Goal: Task Accomplishment & Management: Use online tool/utility

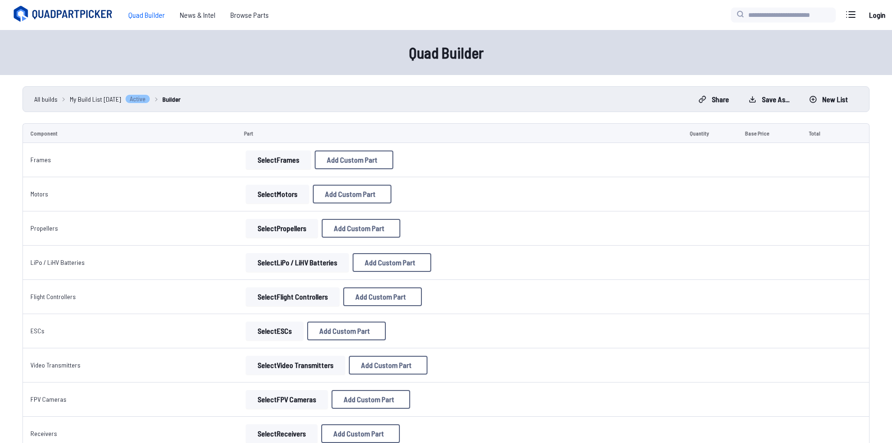
scroll to position [63, 0]
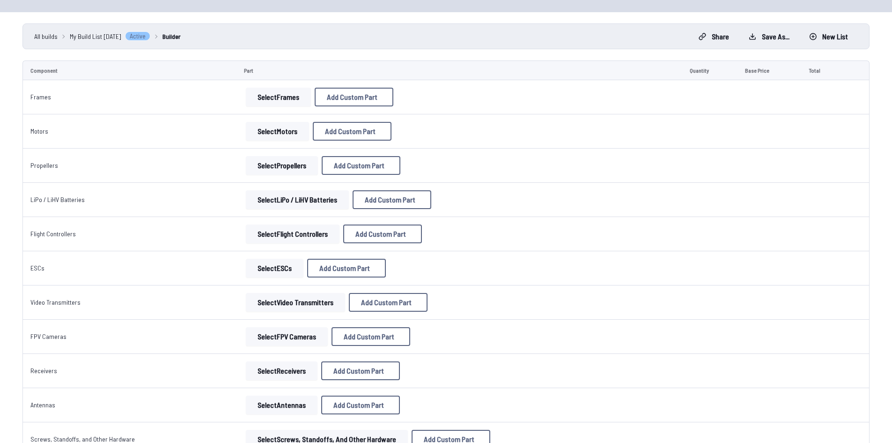
click at [283, 99] on button "Select Frames" at bounding box center [278, 97] width 65 height 19
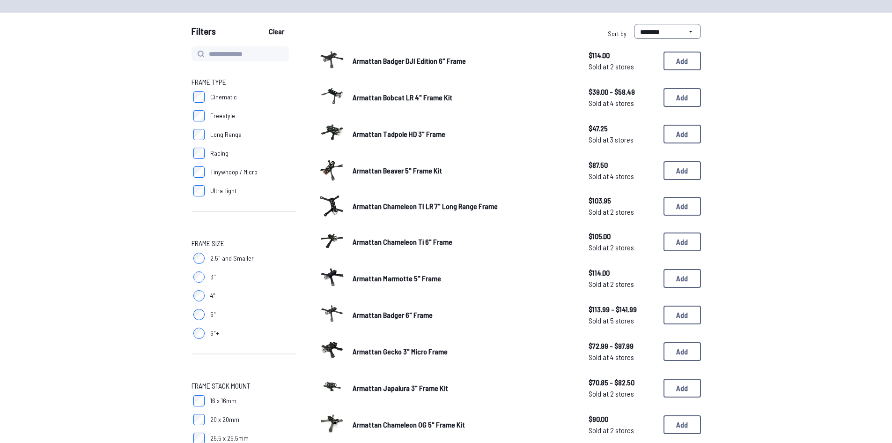
scroll to position [47, 0]
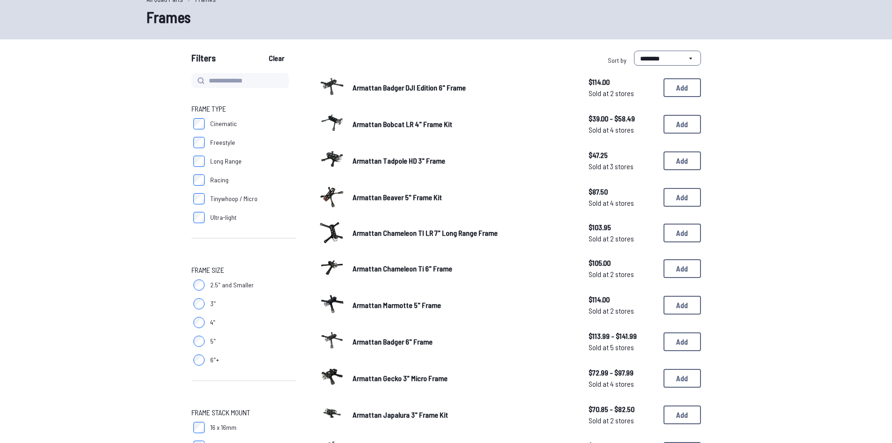
click at [199, 334] on label "5"" at bounding box center [244, 341] width 105 height 19
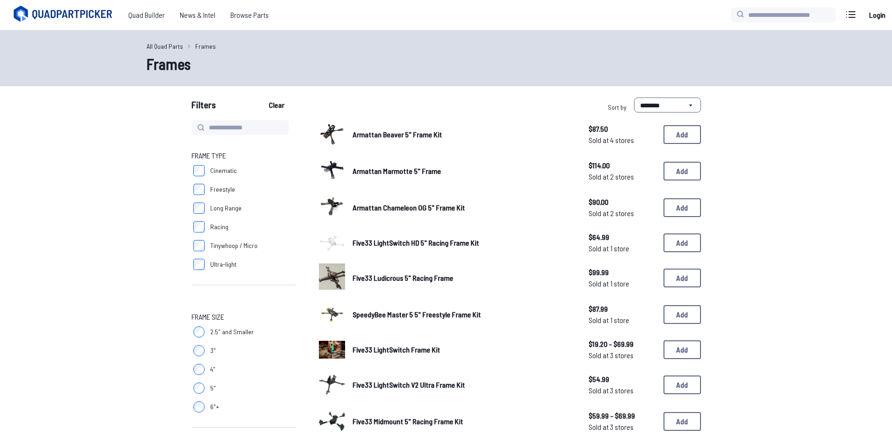
click at [200, 363] on label "4"" at bounding box center [244, 369] width 105 height 19
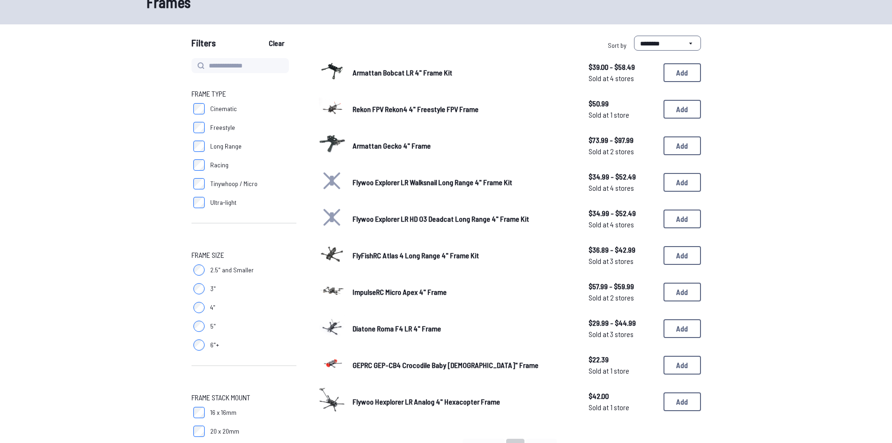
scroll to position [94, 0]
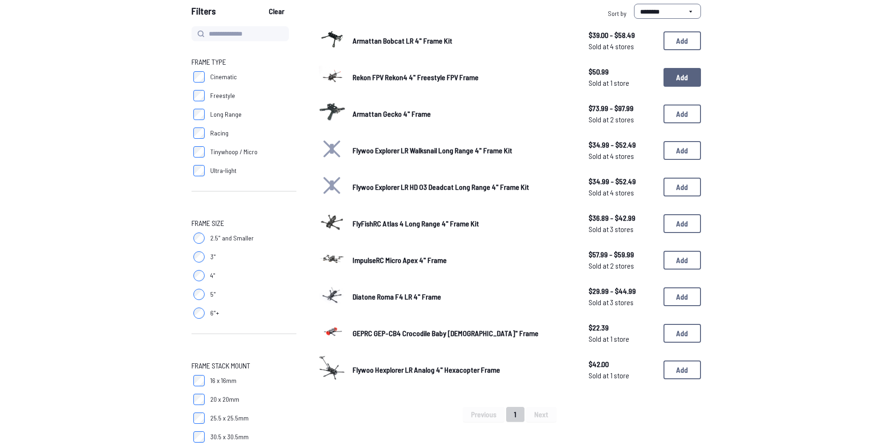
click at [692, 82] on button "Add" at bounding box center [682, 77] width 37 height 19
click at [690, 81] on button "Add" at bounding box center [682, 77] width 37 height 19
click at [689, 81] on button "Add" at bounding box center [682, 77] width 37 height 19
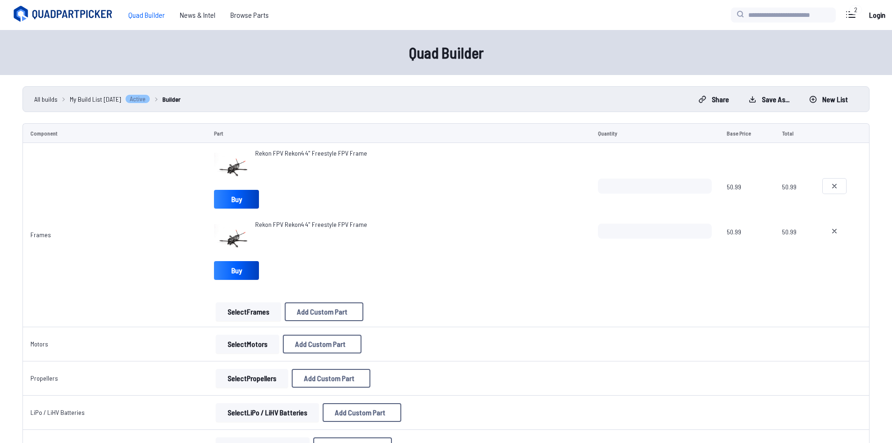
click at [836, 183] on icon at bounding box center [834, 185] width 7 height 7
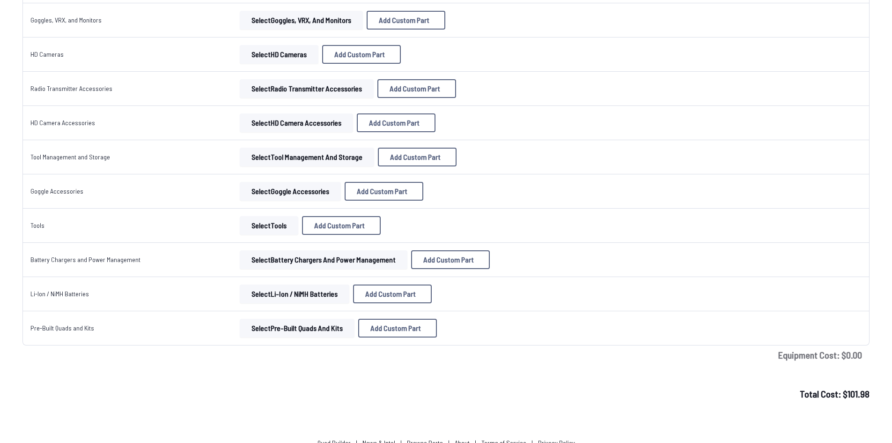
type textarea "**********"
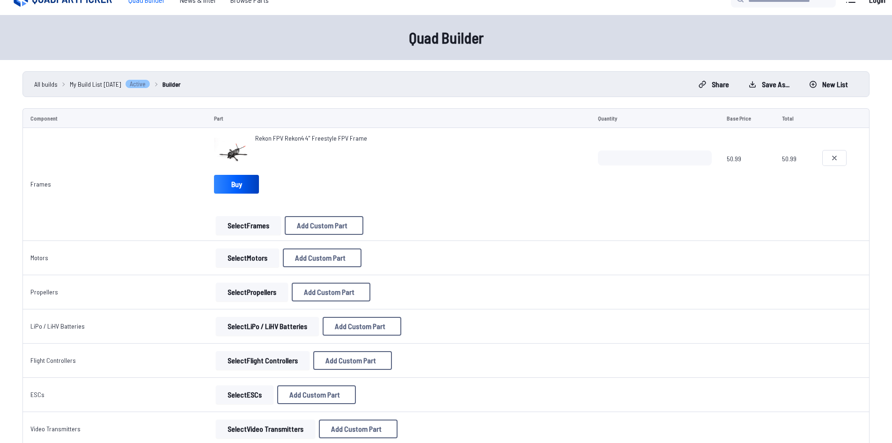
scroll to position [47, 0]
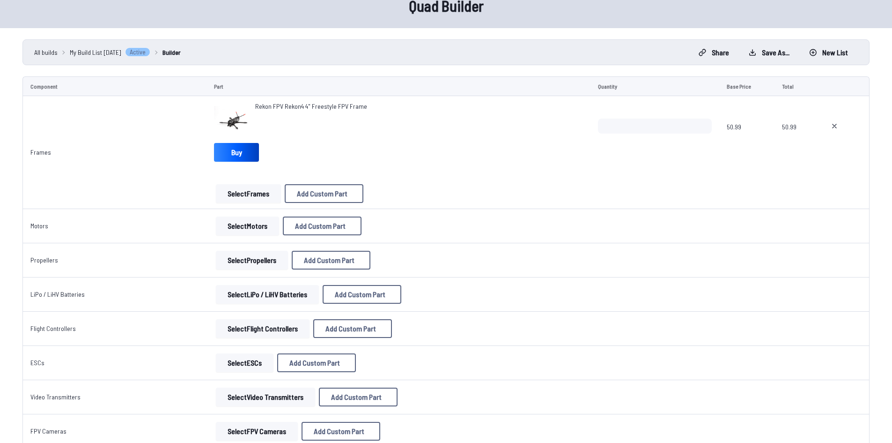
click at [268, 226] on button "Select Motors" at bounding box center [247, 225] width 63 height 19
click at [258, 225] on button "Select Motors" at bounding box center [247, 225] width 63 height 19
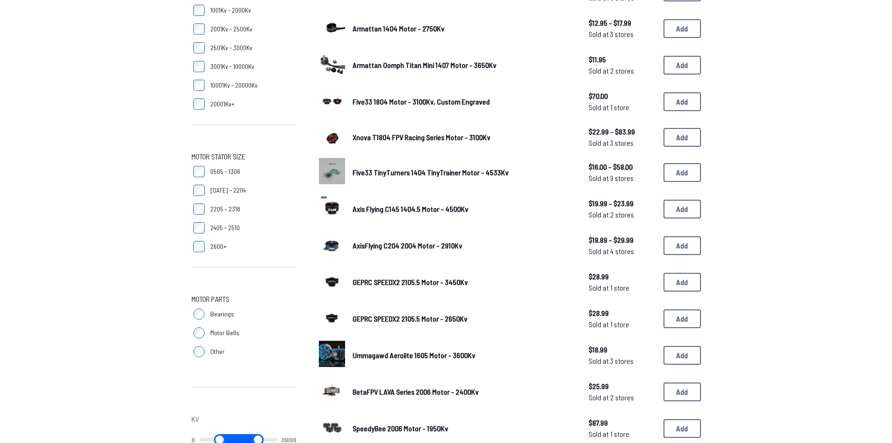
scroll to position [141, 0]
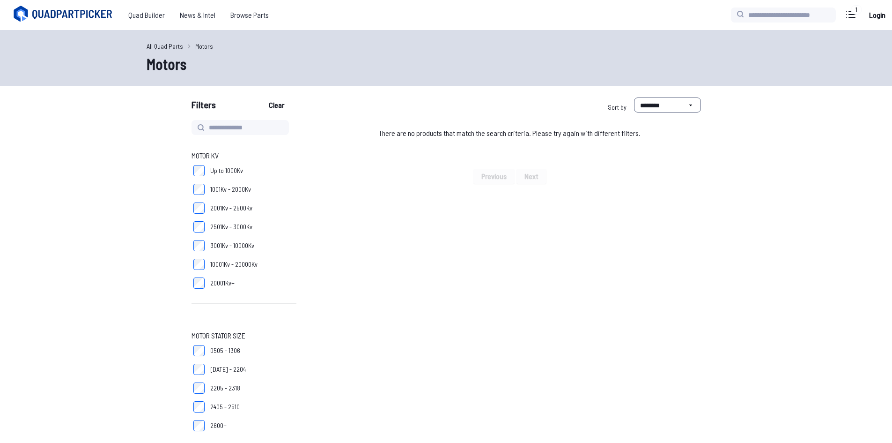
click at [192, 263] on label "10001Kv - 20000Kv" at bounding box center [244, 264] width 105 height 19
click at [199, 183] on label "1001Kv - 2000Kv" at bounding box center [244, 189] width 105 height 19
click at [533, 171] on div "Previous Next" at bounding box center [510, 176] width 382 height 15
drag, startPoint x: 499, startPoint y: 207, endPoint x: 500, endPoint y: 229, distance: 22.0
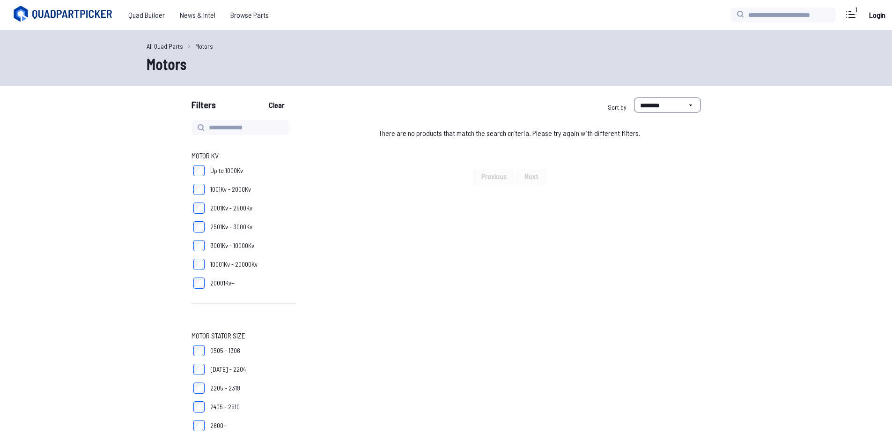
drag, startPoint x: 500, startPoint y: 229, endPoint x: 508, endPoint y: 215, distance: 16.4
drag, startPoint x: 554, startPoint y: 185, endPoint x: 441, endPoint y: 182, distance: 113.4
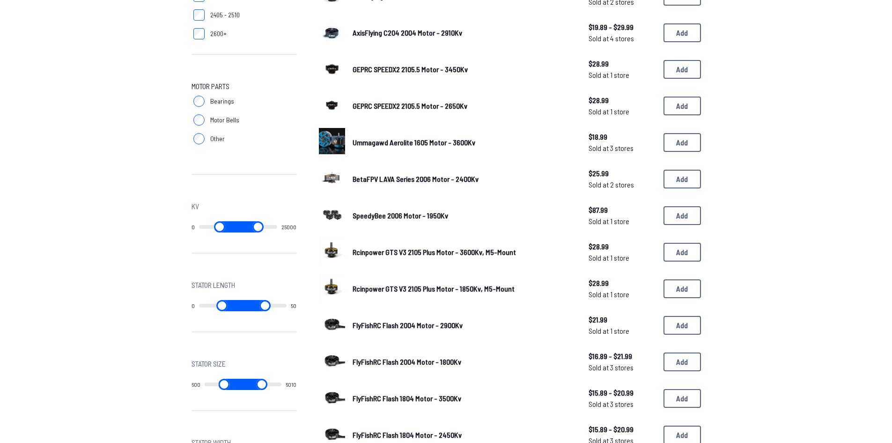
scroll to position [422, 0]
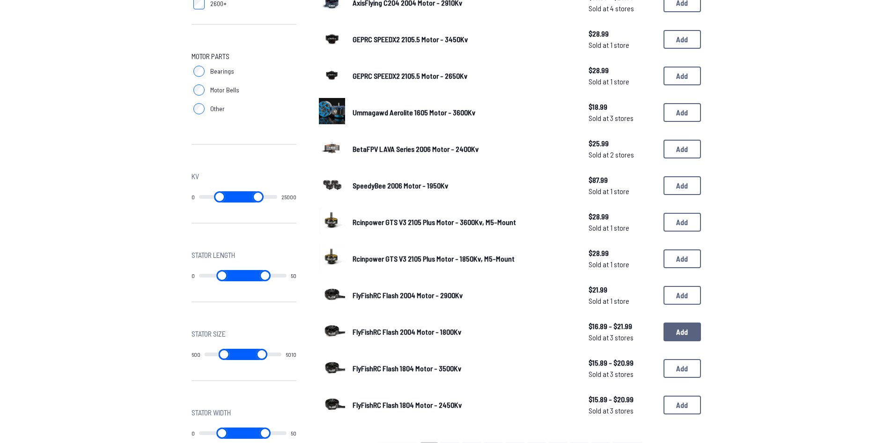
click at [679, 331] on button "Add" at bounding box center [682, 331] width 37 height 19
click at [680, 333] on button "Add" at bounding box center [682, 331] width 37 height 19
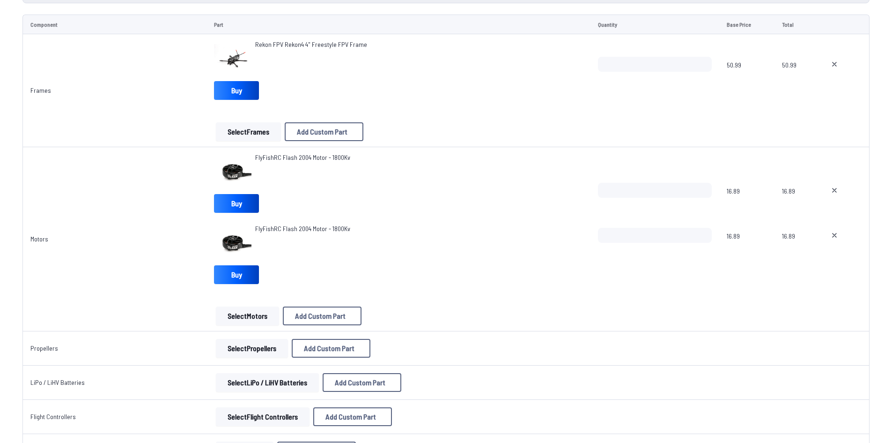
scroll to position [141, 0]
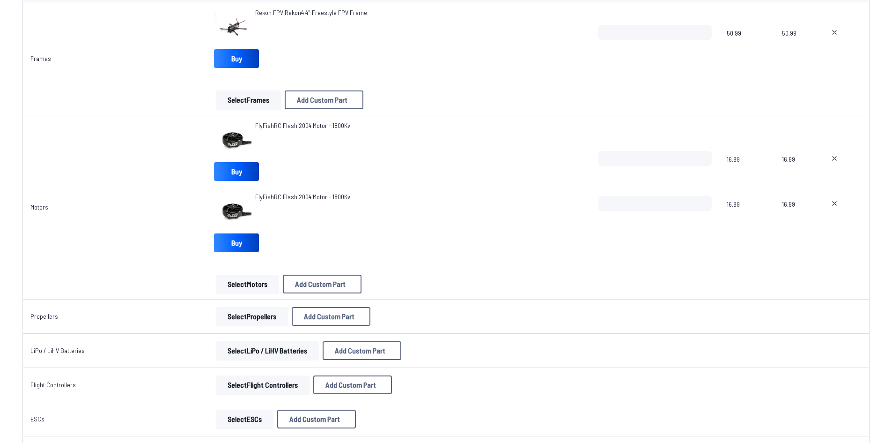
click at [262, 289] on button "Select Motors" at bounding box center [247, 284] width 63 height 19
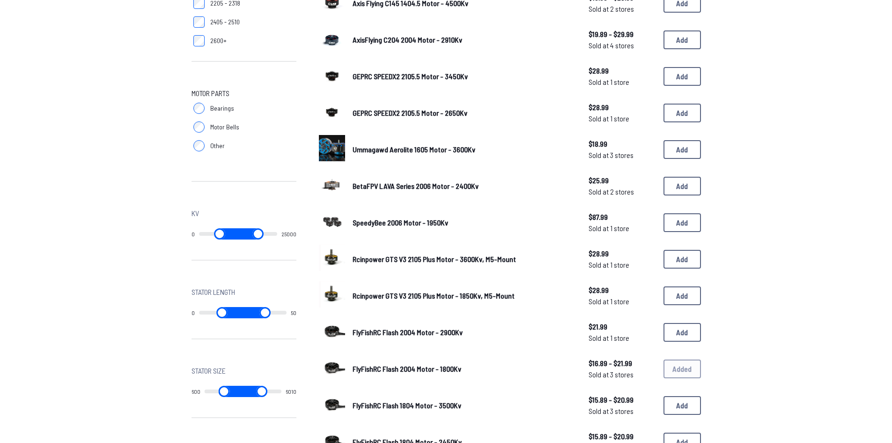
scroll to position [469, 0]
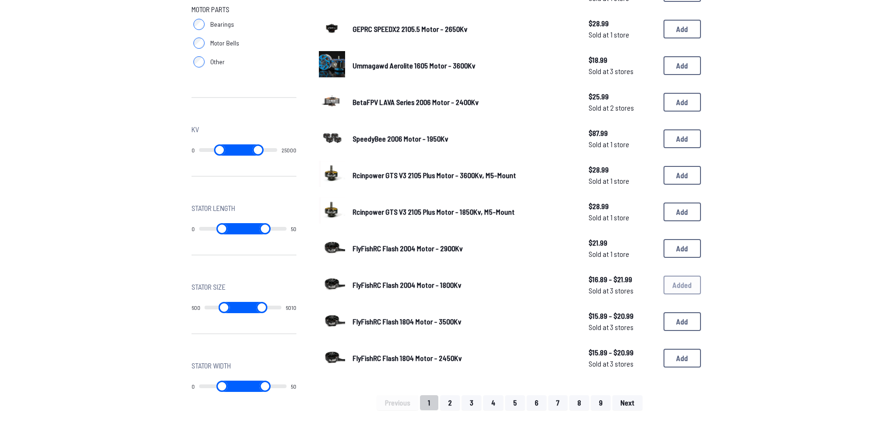
click at [679, 283] on div "FlyFishRC Flash 2004 Motor - 1800Kv $16.89 - $21.99 Sold at 3 stores $16.89 - $…" at bounding box center [510, 284] width 382 height 29
click at [666, 282] on div "FlyFishRC Flash 2004 Motor - 1800Kv $16.89 - $21.99 Sold at 3 stores $16.89 - $…" at bounding box center [510, 284] width 382 height 29
click at [670, 282] on div "FlyFishRC Flash 2004 Motor - 1800Kv $16.89 - $21.99 Sold at 3 stores $16.89 - $…" at bounding box center [510, 284] width 382 height 29
click at [671, 281] on div "FlyFishRC Flash 2004 Motor - 1800Kv $16.89 - $21.99 Sold at 3 stores $16.89 - $…" at bounding box center [510, 284] width 382 height 29
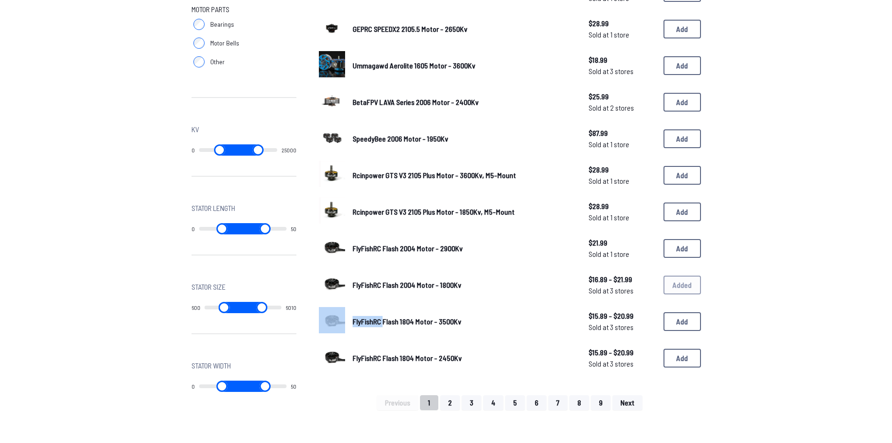
click at [671, 281] on div "FlyFishRC Flash 2004 Motor - 1800Kv $16.89 - $21.99 Sold at 3 stores $16.89 - $…" at bounding box center [510, 284] width 382 height 29
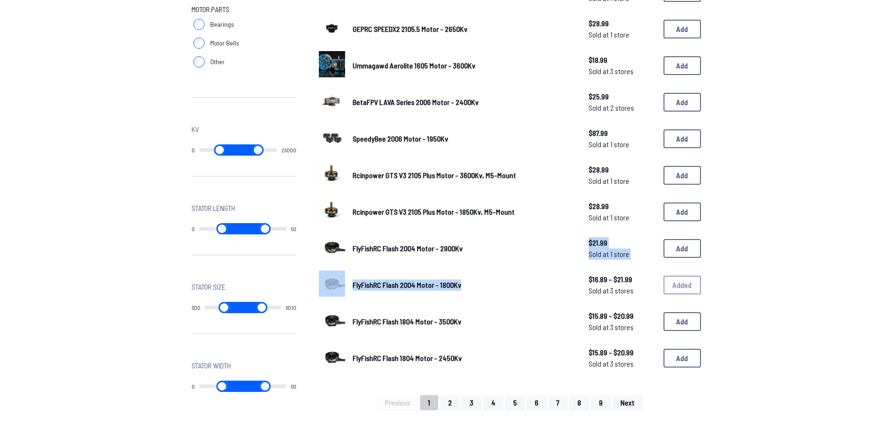
click at [558, 268] on div "iFlight XING2 1404 Motor - 4600Kv $15.99 - $23.49 Sold at 4 stores $15.99 - $23…" at bounding box center [510, 11] width 382 height 721
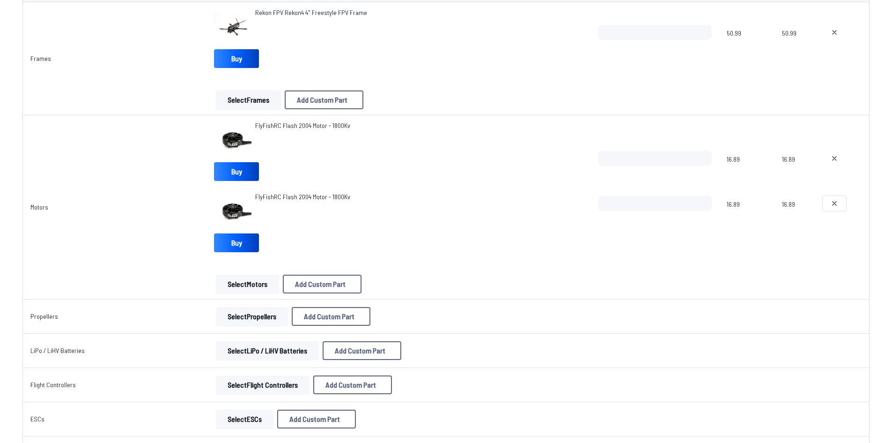
click at [838, 204] on icon at bounding box center [834, 203] width 7 height 7
click at [647, 165] on input "*" at bounding box center [655, 158] width 114 height 15
type textarea "**********"
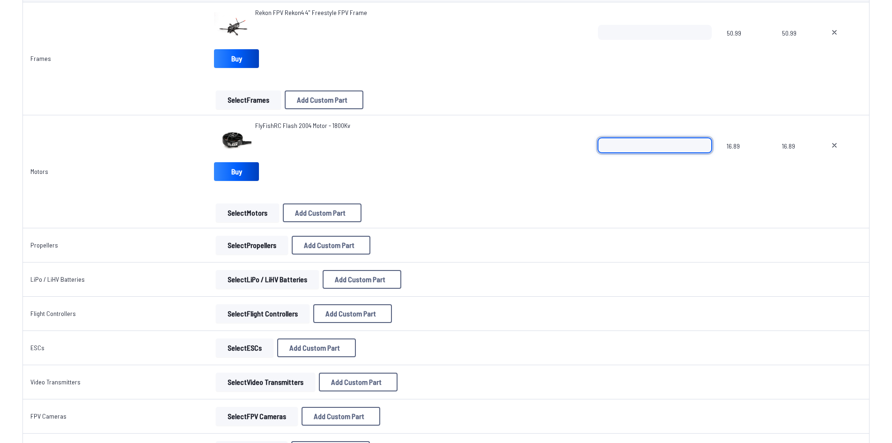
type input "*"
drag, startPoint x: 483, startPoint y: 254, endPoint x: 533, endPoint y: 255, distance: 49.7
click at [528, 254] on td "Select Propellers Add Custom Part Add Custom Part Part name* Brand / Manufactur…" at bounding box center [399, 245] width 384 height 34
click at [253, 252] on button "Select Propellers" at bounding box center [252, 245] width 72 height 19
click at [259, 242] on button "Select Propellers" at bounding box center [252, 245] width 72 height 19
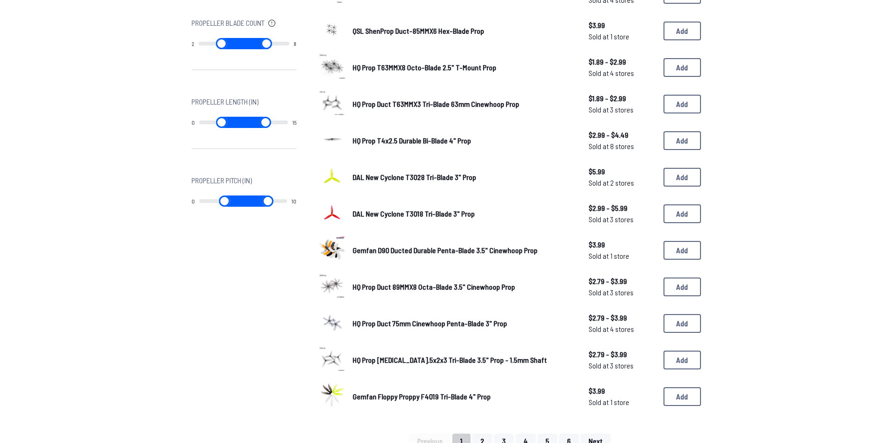
scroll to position [469, 0]
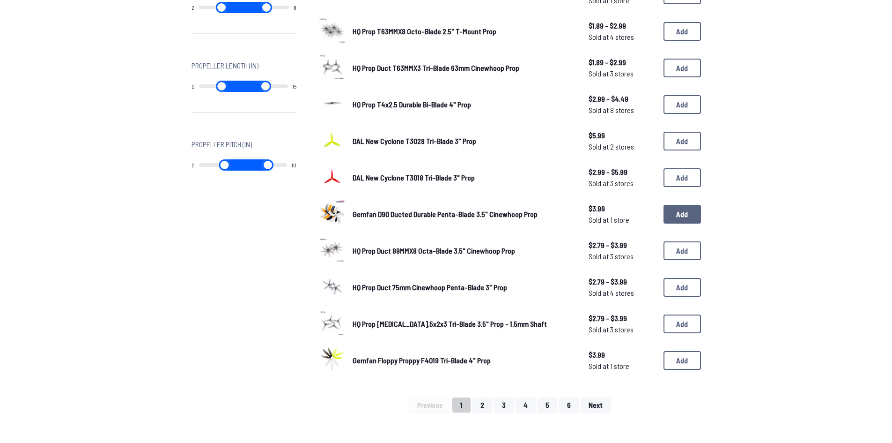
click at [678, 214] on button "Add" at bounding box center [682, 214] width 37 height 19
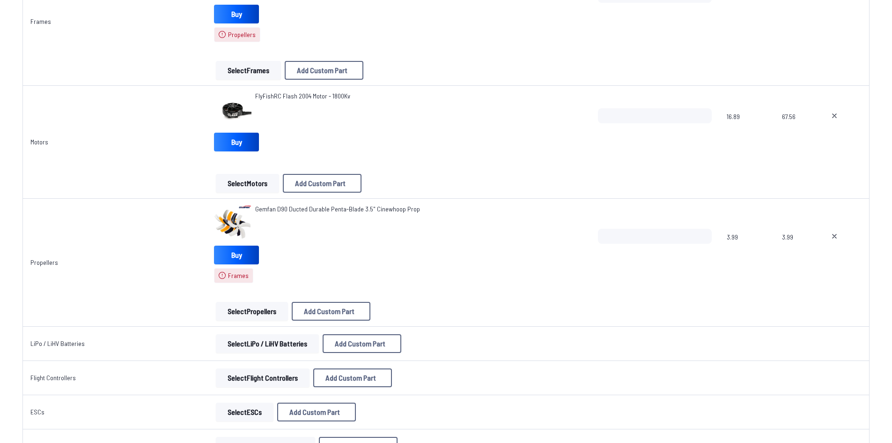
scroll to position [234, 0]
click at [835, 233] on icon at bounding box center [834, 236] width 7 height 7
type textarea "**********"
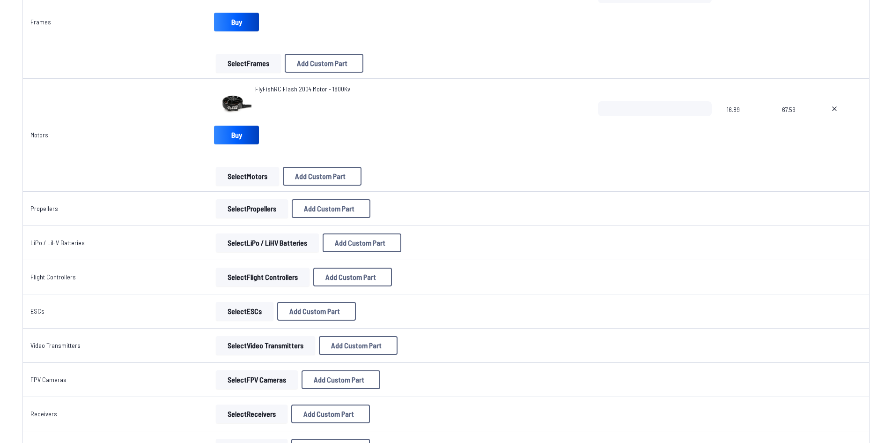
click at [220, 315] on button "Select ESCs" at bounding box center [245, 311] width 58 height 19
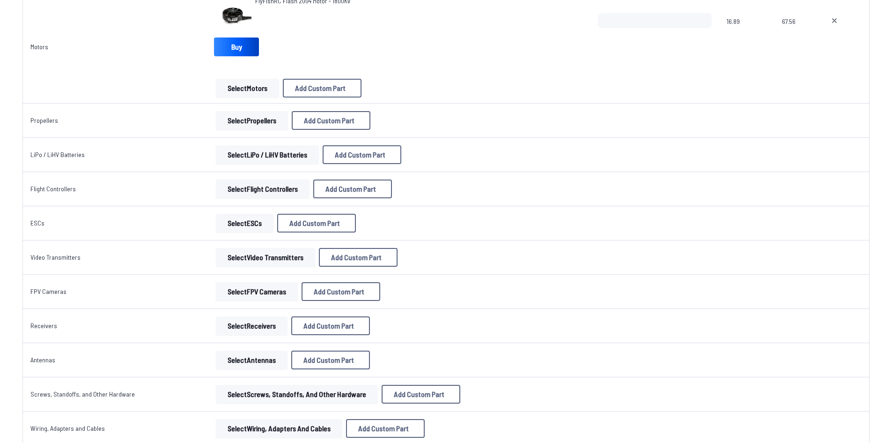
scroll to position [271, 0]
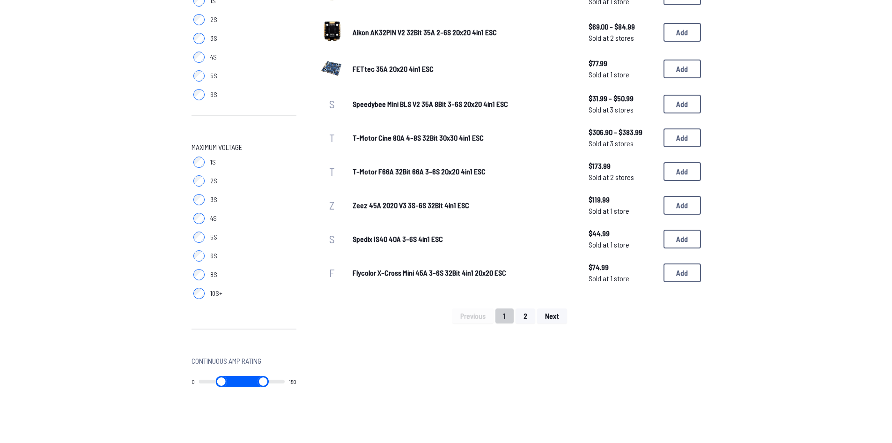
scroll to position [515, 0]
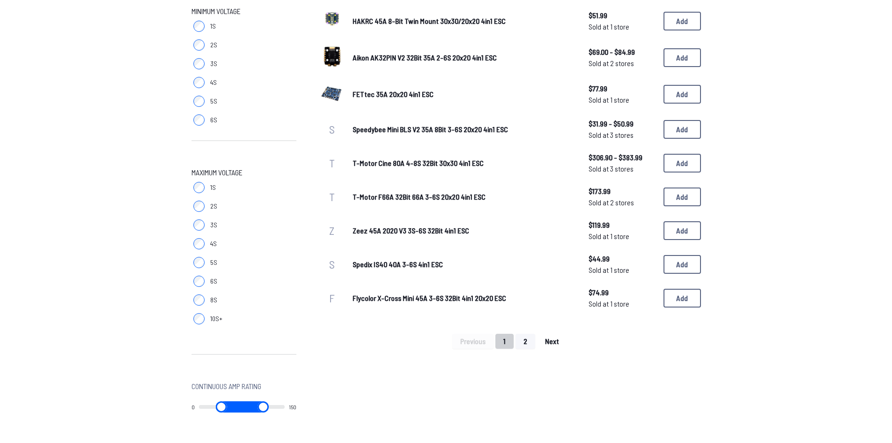
click at [549, 343] on span "Next" at bounding box center [552, 340] width 14 height 7
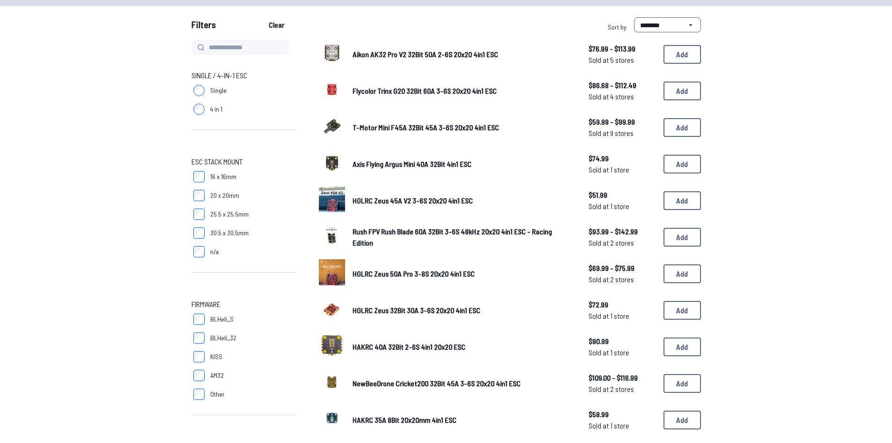
scroll to position [94, 0]
